Goal: Navigation & Orientation: Go to known website

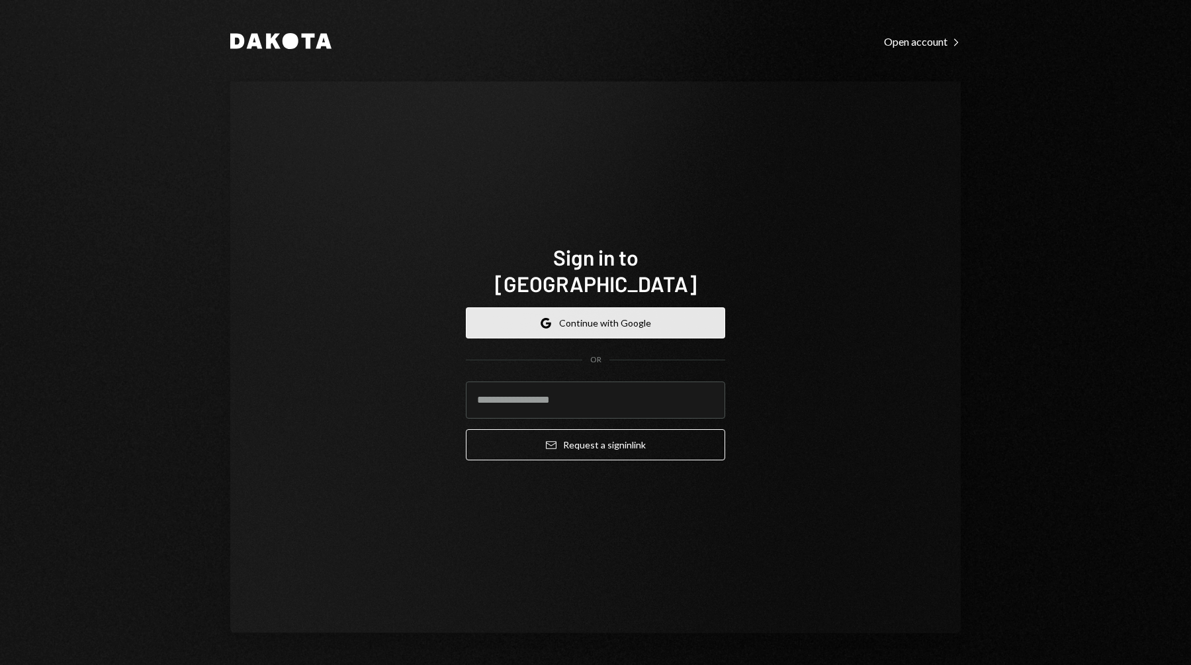
click at [609, 320] on button "Google Continue with Google" at bounding box center [595, 322] width 259 height 31
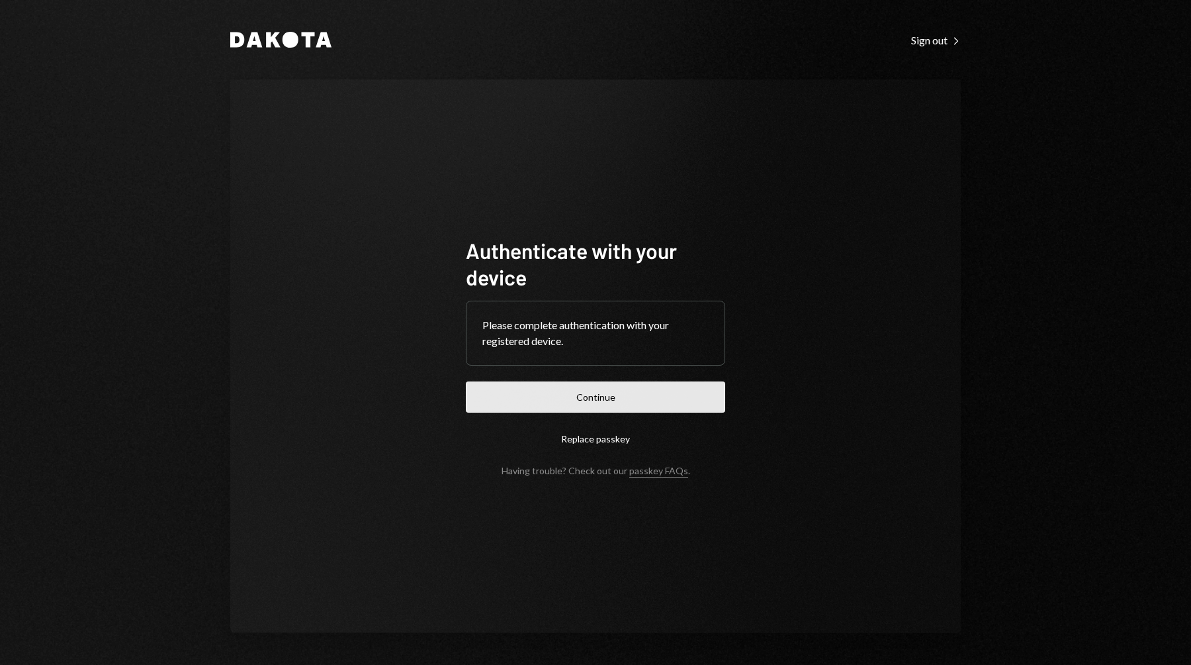
click at [640, 396] on button "Continue" at bounding box center [595, 396] width 259 height 31
